Goal: Task Accomplishment & Management: Manage account settings

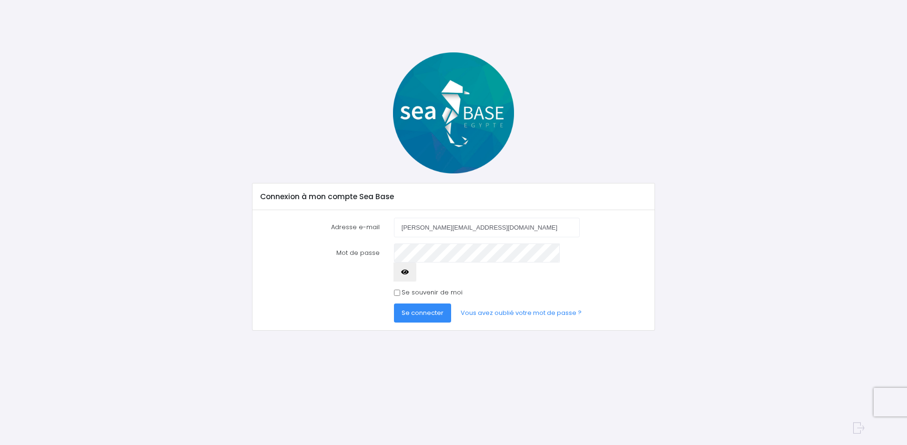
click at [443, 303] on button "Se connecter" at bounding box center [422, 312] width 57 height 19
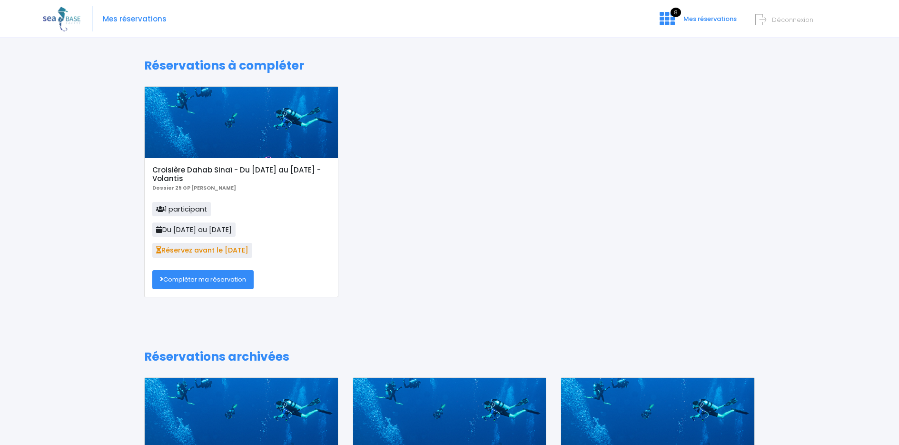
click at [188, 281] on link "Compléter ma réservation" at bounding box center [202, 279] width 101 height 19
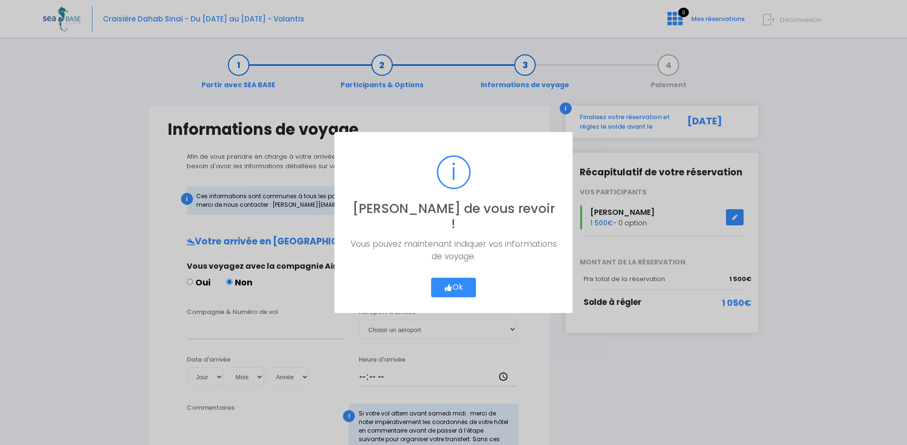
click at [449, 288] on icon "button" at bounding box center [448, 288] width 9 height 0
